Goal: Feedback & Contribution: Submit feedback/report problem

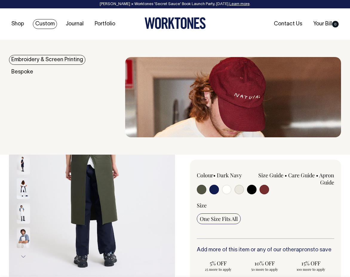
click at [46, 23] on link "Custom" at bounding box center [45, 24] width 24 height 10
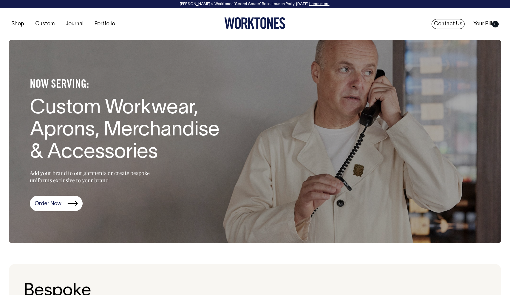
click at [349, 24] on link "Contact Us" at bounding box center [448, 24] width 33 height 10
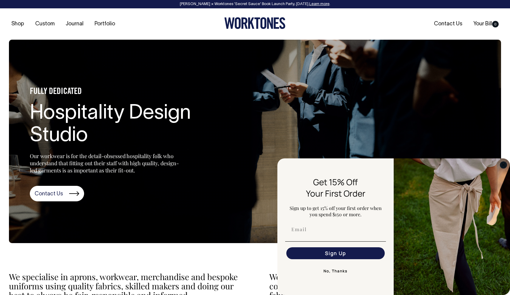
click at [505, 163] on circle "Close dialog" at bounding box center [504, 164] width 7 height 7
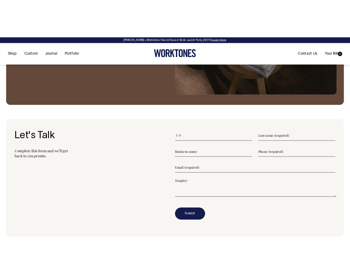
scroll to position [680, 0]
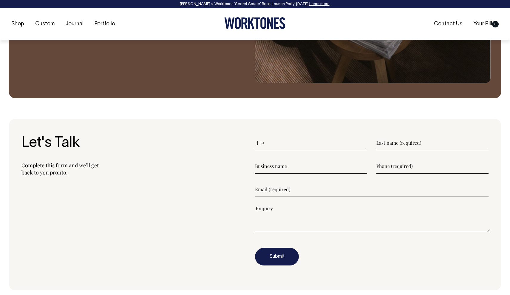
type input"] "ㅓ"
type input"] "James"
type input"] "Bar Ricci"
type input"] "0"
type input"] "0406557198"
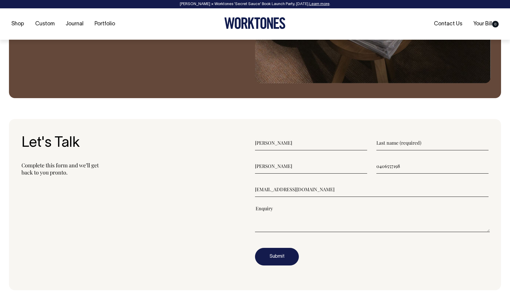
type input"] "chef@barricci.com.au"
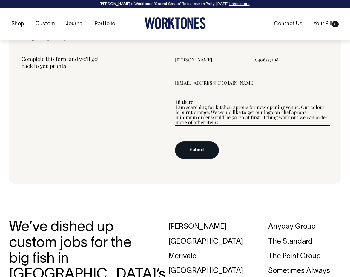
type textarea"] "Hi there, I am searching for kitchen aprons for new opening venue. Our colour i…"
click at [189, 148] on button "Submit" at bounding box center [197, 150] width 44 height 18
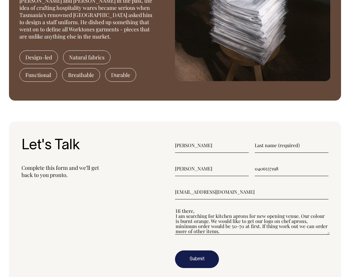
drag, startPoint x: 271, startPoint y: 131, endPoint x: 271, endPoint y: 136, distance: 5.7
click at [271, 138] on input"] "text" at bounding box center [292, 145] width 74 height 15
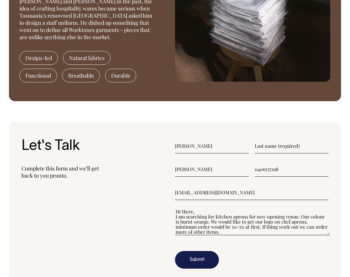
click at [271, 138] on input"] "text" at bounding box center [292, 145] width 74 height 15
type input"] "C"
click at [203, 254] on button "Submit" at bounding box center [197, 260] width 44 height 18
click at [199, 258] on button "Submit" at bounding box center [197, 260] width 44 height 18
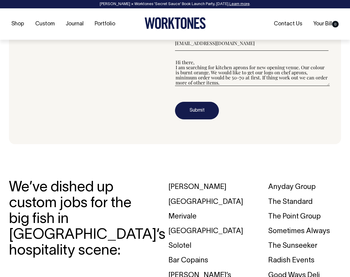
scroll to position [724, 0]
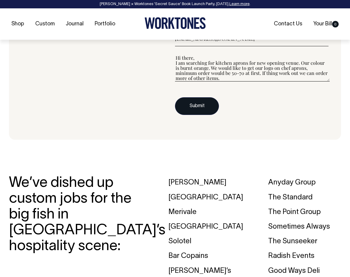
click at [190, 101] on button "Submit" at bounding box center [197, 106] width 44 height 18
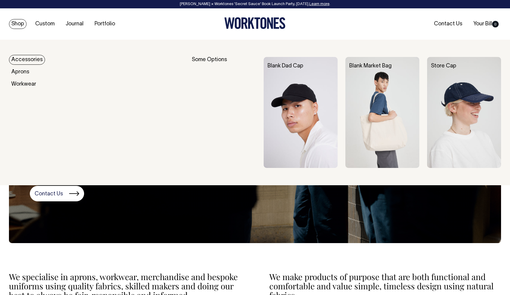
click at [19, 24] on link "Shop" at bounding box center [18, 24] width 18 height 10
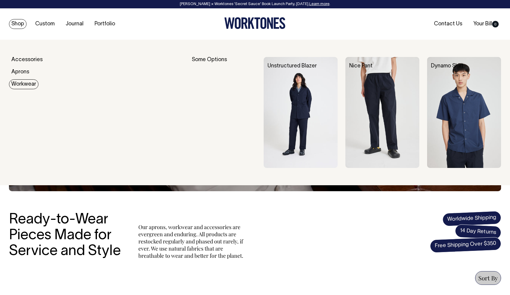
click at [27, 84] on link "Workwear" at bounding box center [24, 84] width 30 height 10
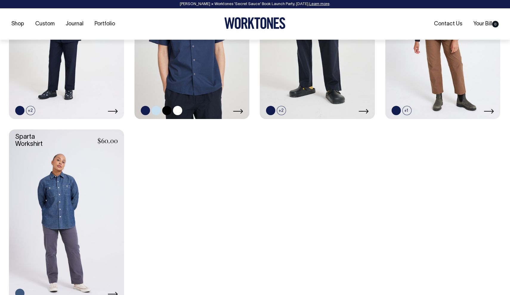
scroll to position [351, 0]
click at [176, 109] on link at bounding box center [177, 110] width 9 height 9
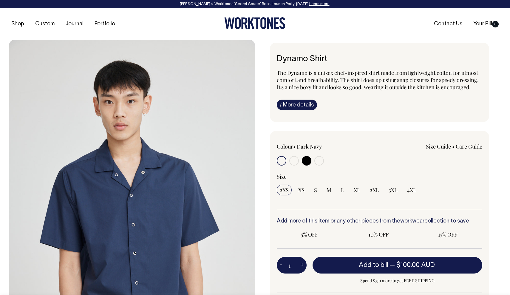
radio input "true"
select select "Off-White"
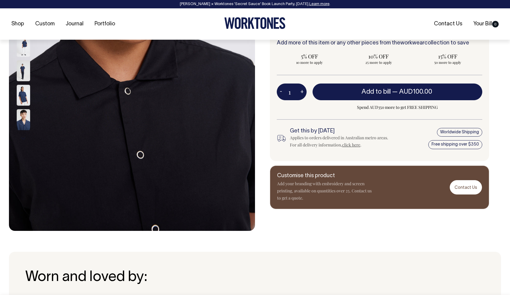
scroll to position [178, 0]
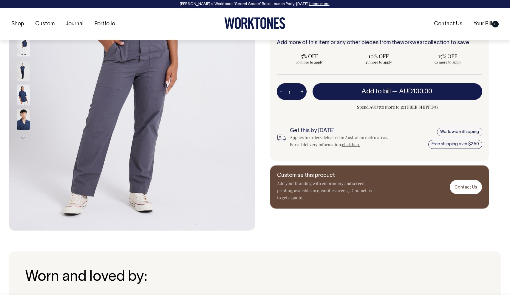
click at [21, 93] on img at bounding box center [23, 94] width 13 height 21
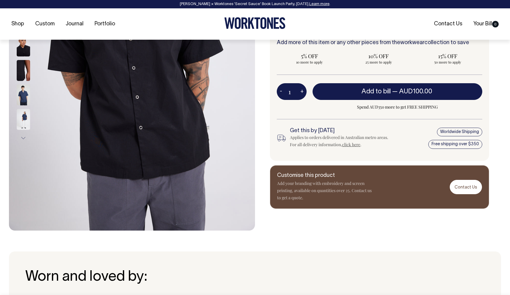
click at [24, 135] on button "Next" at bounding box center [23, 138] width 9 height 13
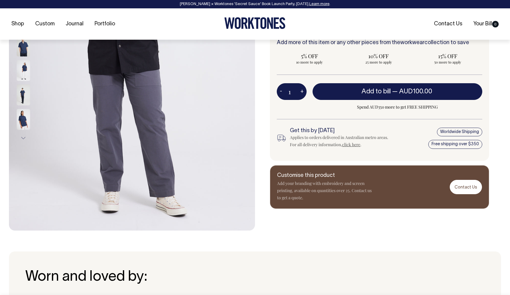
click at [24, 136] on button "Next" at bounding box center [23, 138] width 9 height 13
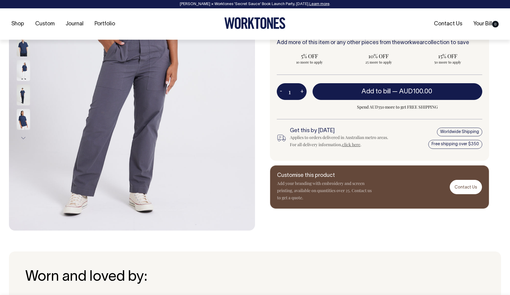
click at [24, 136] on button "Next" at bounding box center [23, 138] width 9 height 13
click at [23, 136] on button "Next" at bounding box center [23, 138] width 9 height 13
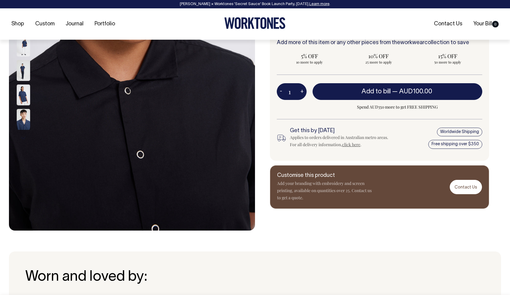
click at [23, 136] on button "Next" at bounding box center [23, 138] width 9 height 13
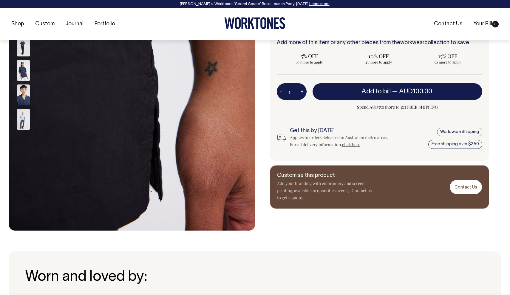
click at [23, 136] on button "Next" at bounding box center [23, 138] width 9 height 13
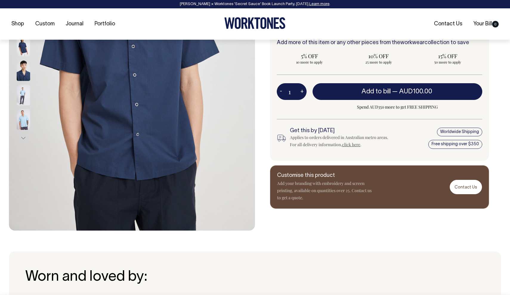
click at [21, 96] on img at bounding box center [23, 94] width 13 height 21
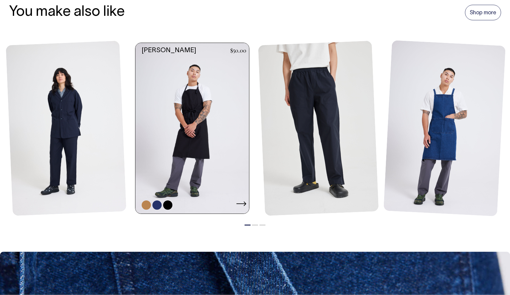
scroll to position [676, 0]
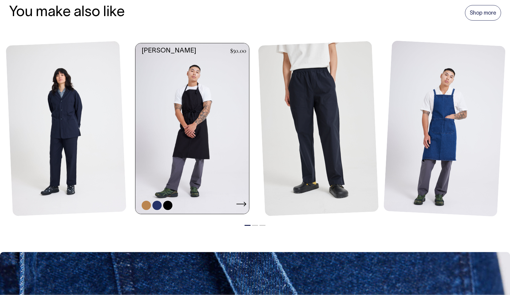
click at [146, 205] on link at bounding box center [146, 205] width 9 height 9
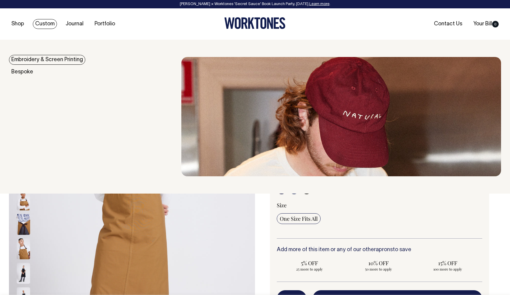
click at [50, 61] on link "Embroidery & Screen Printing" at bounding box center [47, 60] width 76 height 10
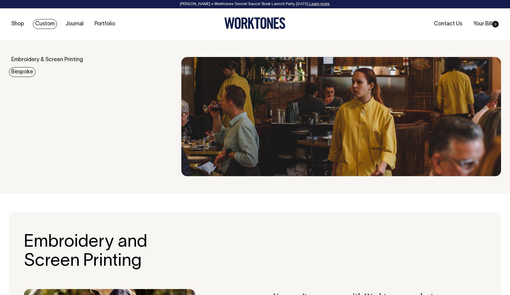
click at [24, 71] on link "Bespoke" at bounding box center [22, 72] width 27 height 10
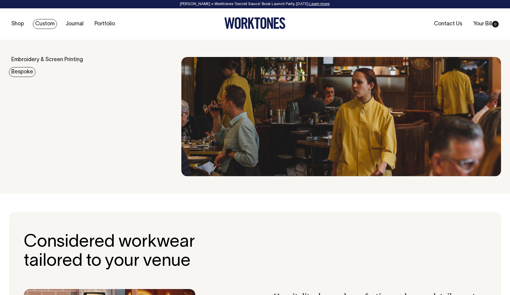
click at [17, 72] on link "Bespoke" at bounding box center [22, 72] width 27 height 10
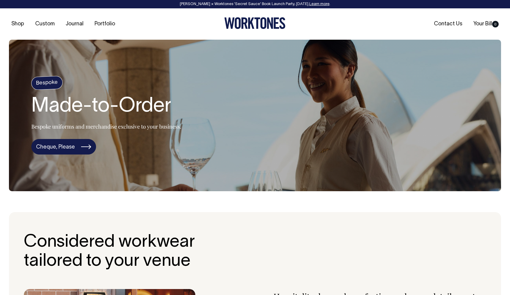
click at [80, 148] on link "Cheque, Please" at bounding box center [63, 147] width 65 height 16
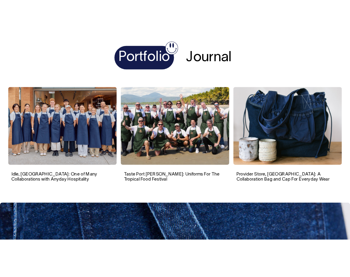
scroll to position [2194, 0]
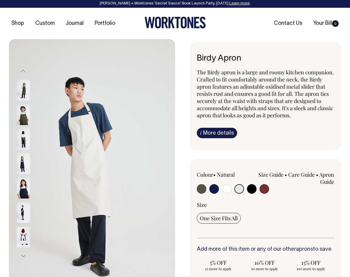
scroll to position [1, 0]
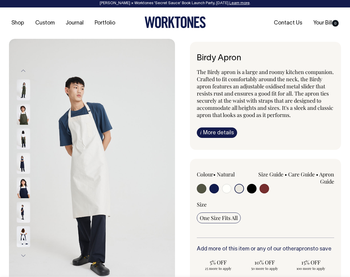
click at [23, 113] on img at bounding box center [23, 114] width 13 height 21
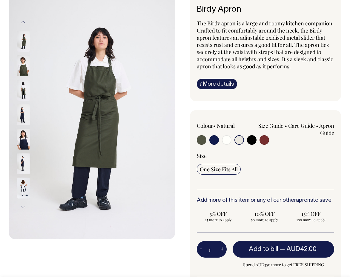
scroll to position [50, 0]
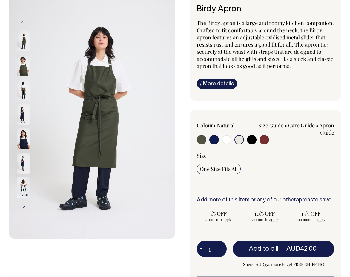
click at [202, 137] on input "radio" at bounding box center [202, 140] width 10 height 10
radio input "true"
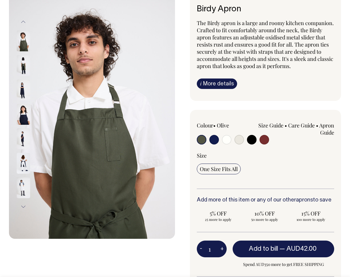
click at [213, 138] on input "radio" at bounding box center [214, 140] width 10 height 10
radio input "true"
select select "Dark Navy"
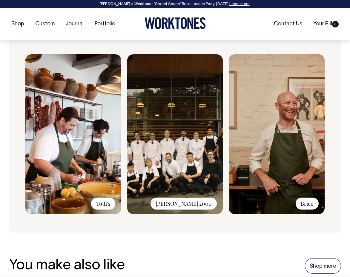
scroll to position [436, 0]
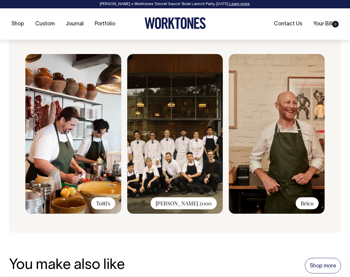
click at [306, 109] on img at bounding box center [277, 134] width 96 height 160
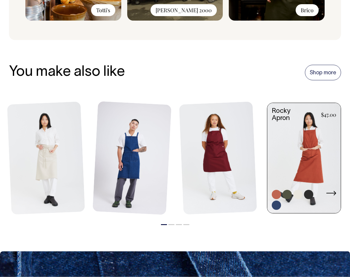
scroll to position [629, 0]
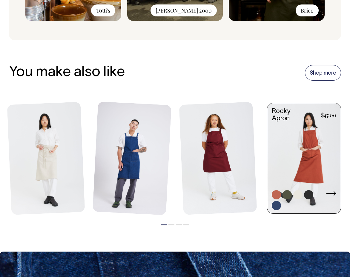
click at [298, 138] on link at bounding box center [303, 158] width 73 height 111
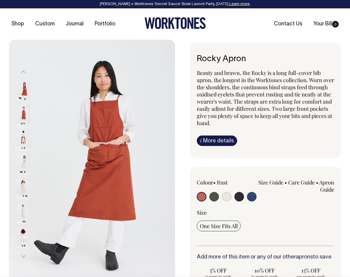
click at [201, 195] on input "radio" at bounding box center [202, 197] width 10 height 10
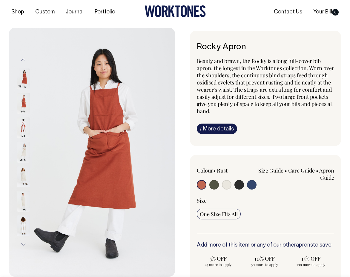
scroll to position [12, 0]
click at [24, 100] on img at bounding box center [23, 103] width 13 height 21
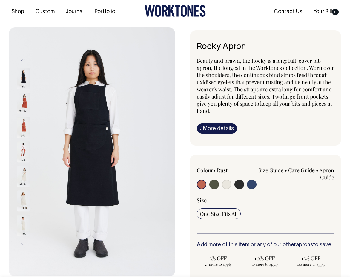
click at [201, 182] on input "radio" at bounding box center [202, 185] width 10 height 10
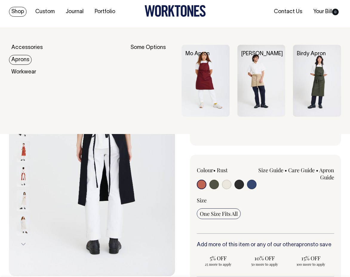
click at [19, 56] on link "Aprons" at bounding box center [20, 60] width 23 height 10
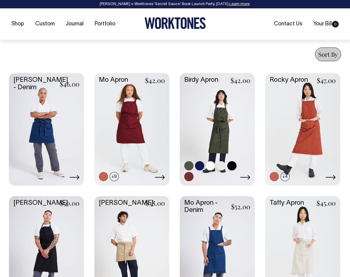
scroll to position [273, 0]
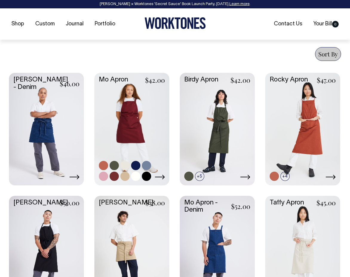
click at [104, 163] on link at bounding box center [103, 165] width 9 height 9
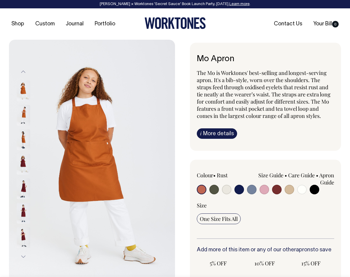
radio input "true"
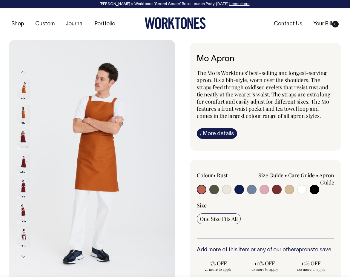
click at [200, 186] on input "radio" at bounding box center [202, 190] width 10 height 10
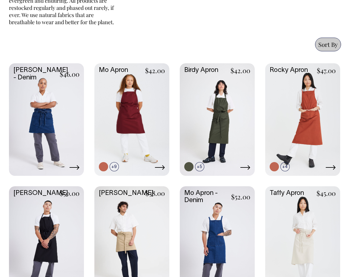
scroll to position [282, 0]
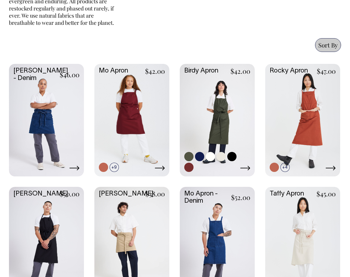
click at [221, 116] on link at bounding box center [217, 119] width 75 height 111
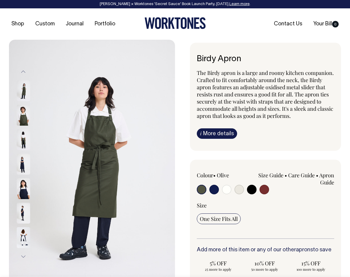
click at [26, 113] on img at bounding box center [23, 115] width 13 height 21
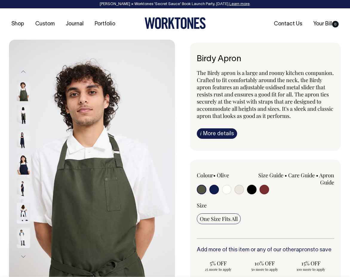
click at [25, 134] on img at bounding box center [23, 139] width 13 height 21
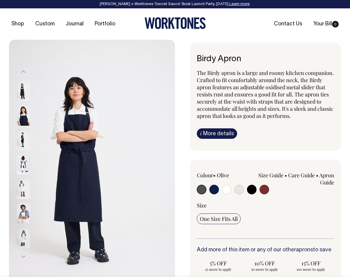
click at [24, 160] on img at bounding box center [23, 164] width 13 height 21
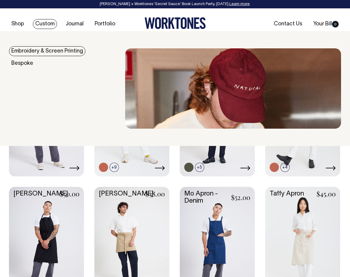
click at [51, 50] on link "Embroidery & Screen Printing" at bounding box center [47, 51] width 76 height 10
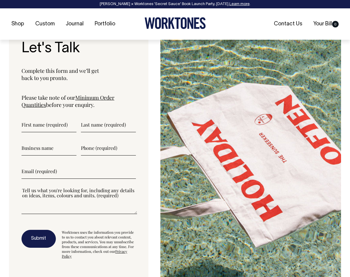
scroll to position [1629, 0]
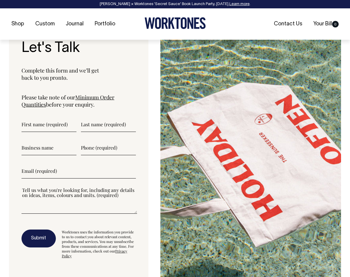
click at [98, 94] on link "Minimum Order Quantities" at bounding box center [67, 101] width 93 height 14
